Goal: Task Accomplishment & Management: Use online tool/utility

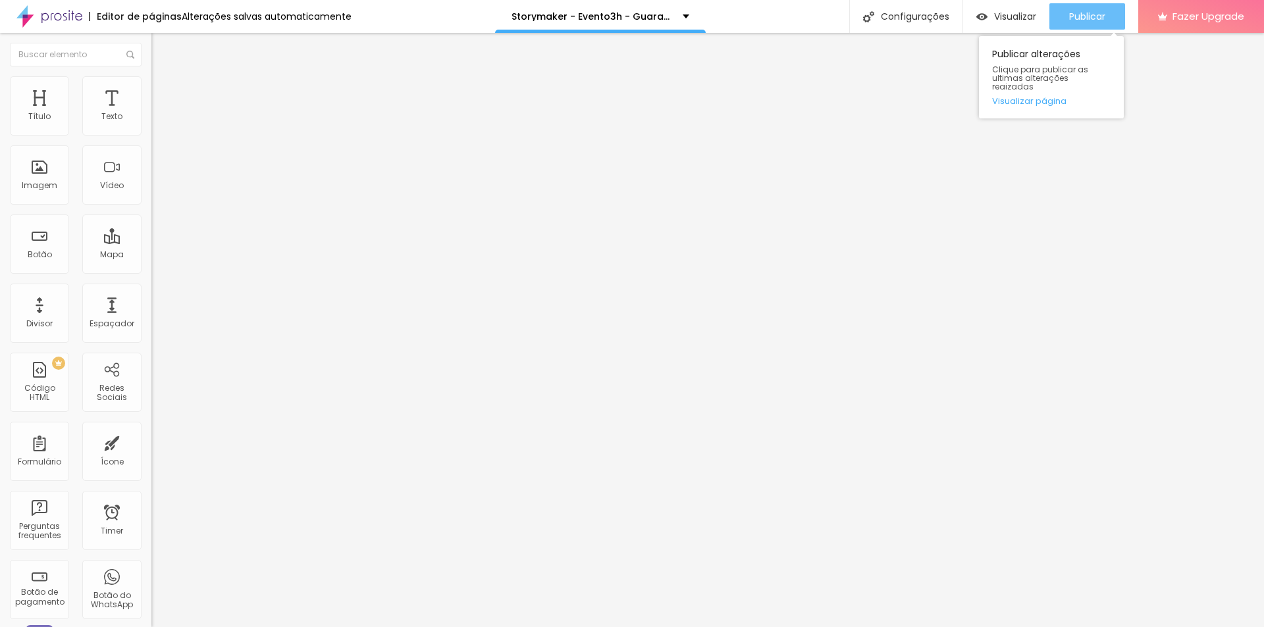
click at [1080, 13] on span "Publicar" at bounding box center [1087, 16] width 36 height 11
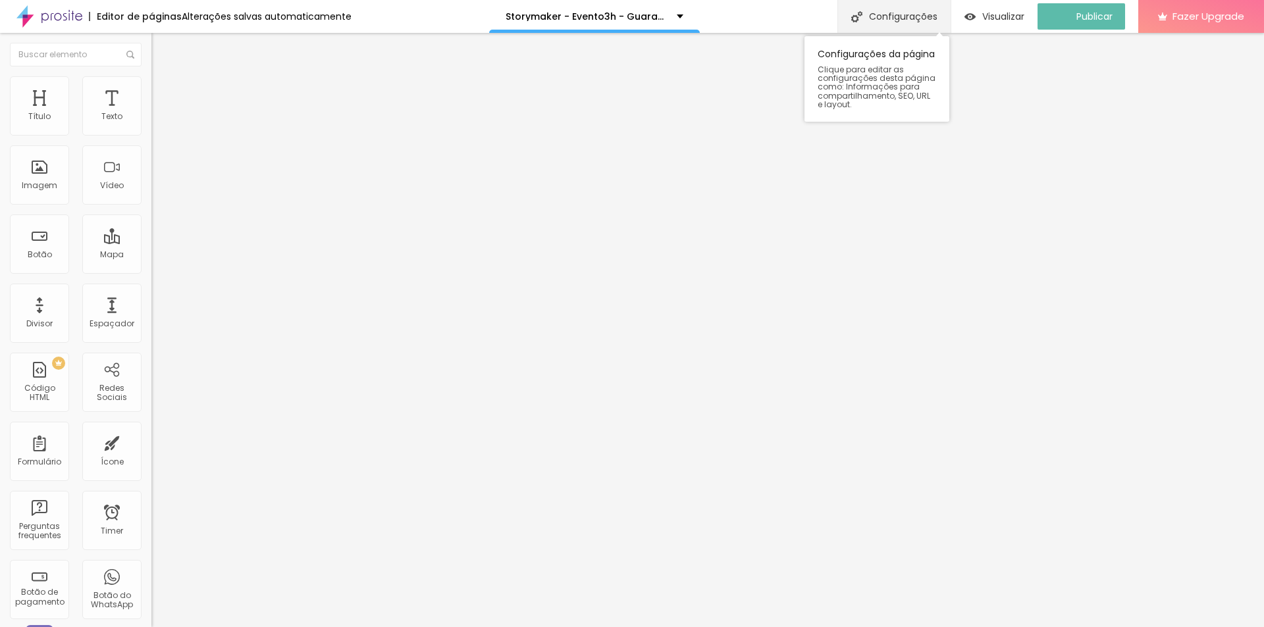
click at [908, 5] on div "Configurações" at bounding box center [893, 16] width 113 height 33
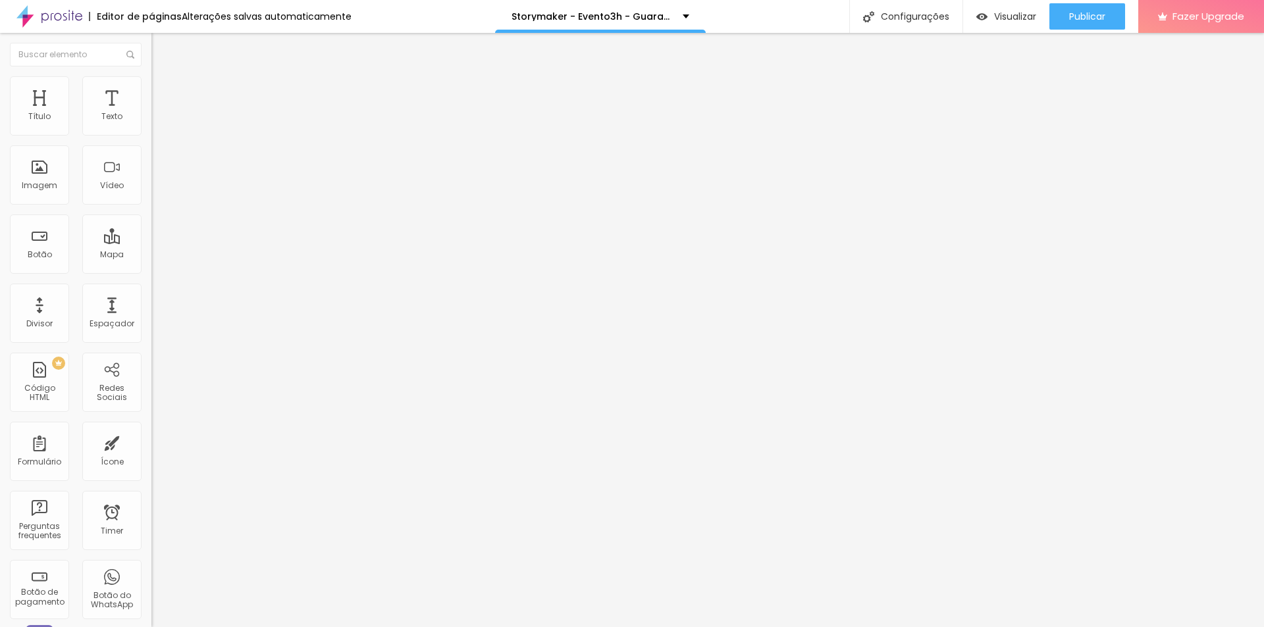
drag, startPoint x: 500, startPoint y: 256, endPoint x: 616, endPoint y: 256, distance: 116.5
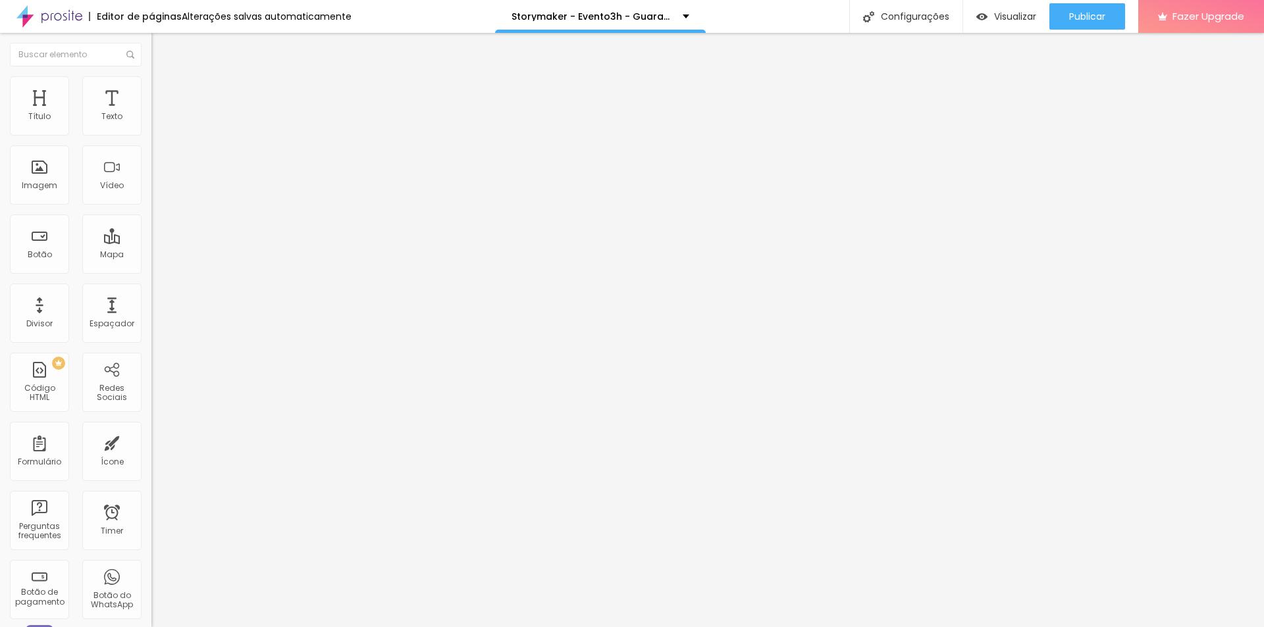
drag, startPoint x: 501, startPoint y: 257, endPoint x: 771, endPoint y: 264, distance: 270.0
copy p "[URL][DOMAIN_NAME]"
